Goal: Transaction & Acquisition: Purchase product/service

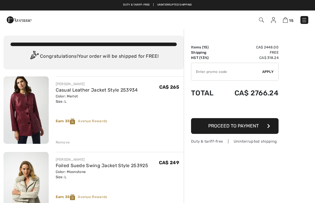
click at [244, 67] on input "TEXT" at bounding box center [226, 72] width 71 height 18
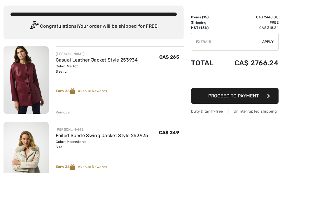
type input "EXTRA15"
click at [267, 63] on div "✔ Apply Remove" at bounding box center [235, 72] width 88 height 18
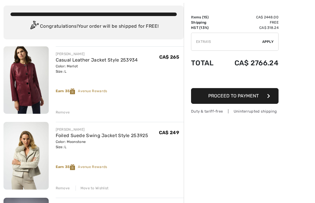
click at [274, 42] on span "Apply" at bounding box center [268, 41] width 12 height 5
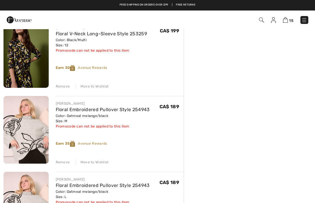
scroll to position [734, 0]
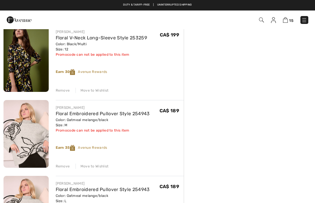
click at [99, 168] on div "Move to Wishlist" at bounding box center [92, 166] width 33 height 5
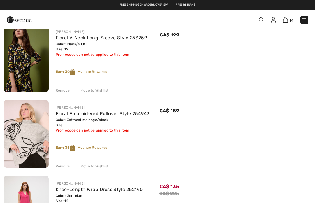
click at [97, 89] on div "Move to Wishlist" at bounding box center [92, 90] width 33 height 5
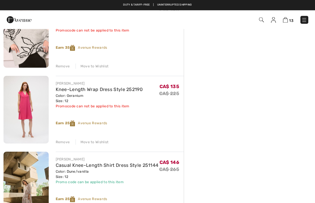
scroll to position [742, 0]
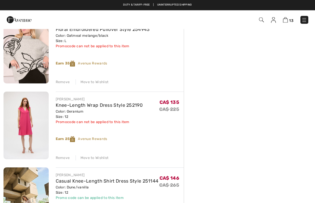
click at [97, 83] on div "Move to Wishlist" at bounding box center [92, 82] width 33 height 5
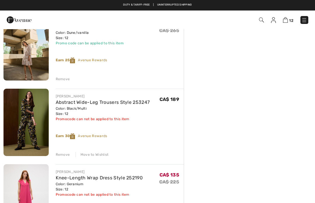
scroll to position [593, 0]
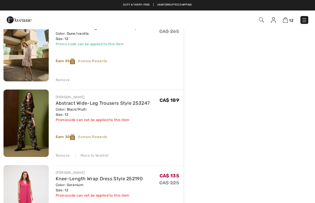
click at [91, 156] on div "Move to Wishlist" at bounding box center [92, 155] width 33 height 5
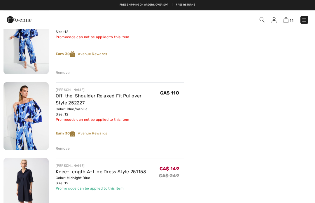
scroll to position [288, 0]
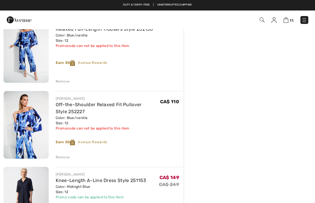
click at [60, 158] on div "Remove" at bounding box center [63, 157] width 14 height 5
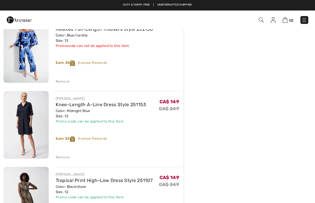
click at [61, 81] on div "Remove" at bounding box center [63, 81] width 14 height 5
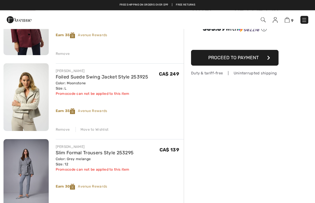
scroll to position [70, 0]
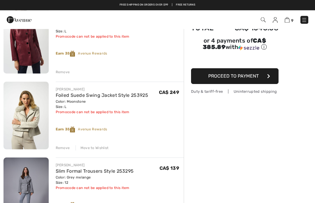
click at [99, 147] on div "Move to Wishlist" at bounding box center [92, 148] width 33 height 5
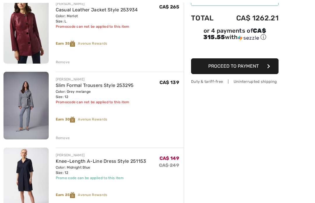
scroll to position [117, 0]
